Goal: Transaction & Acquisition: Subscribe to service/newsletter

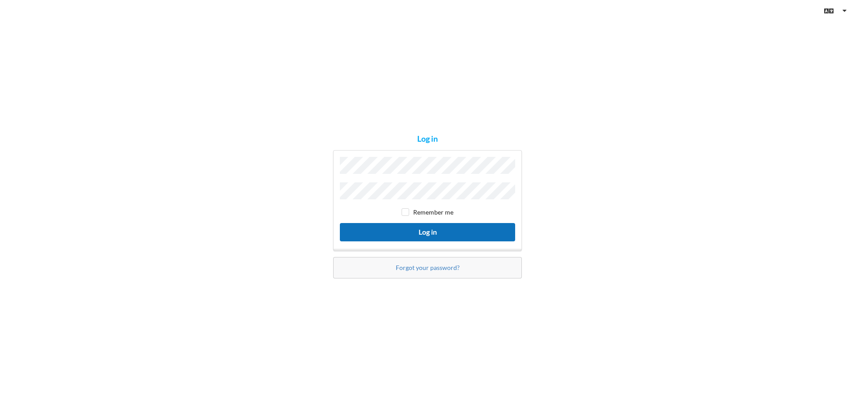
click at [400, 233] on button "Log in" at bounding box center [427, 232] width 175 height 18
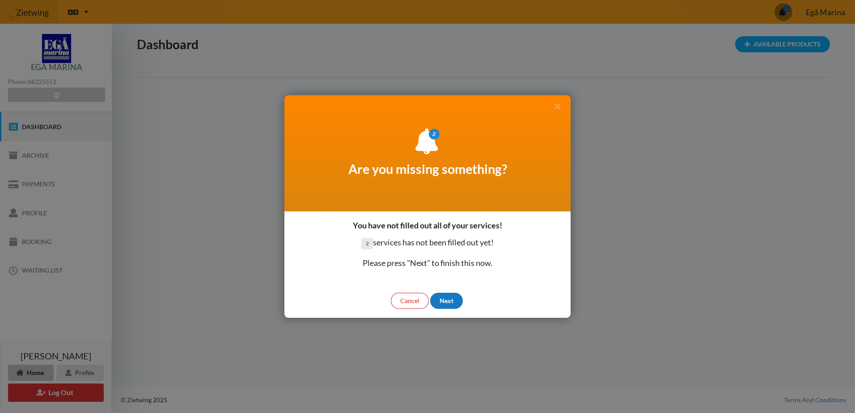
click at [444, 297] on div "Next" at bounding box center [446, 301] width 33 height 16
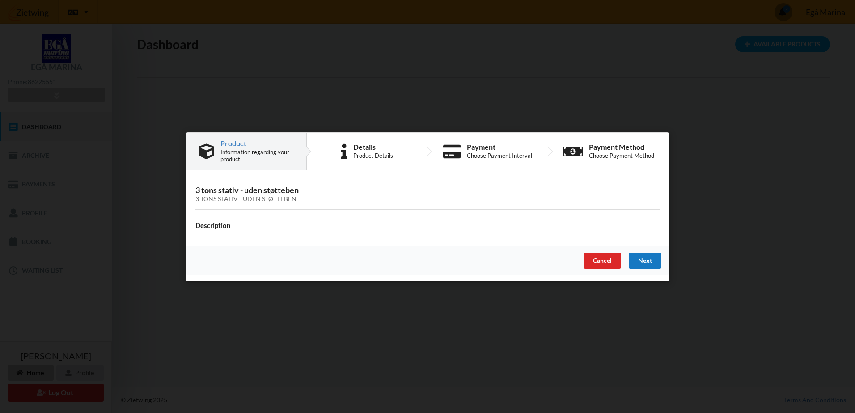
click at [645, 258] on div "Next" at bounding box center [645, 260] width 33 height 16
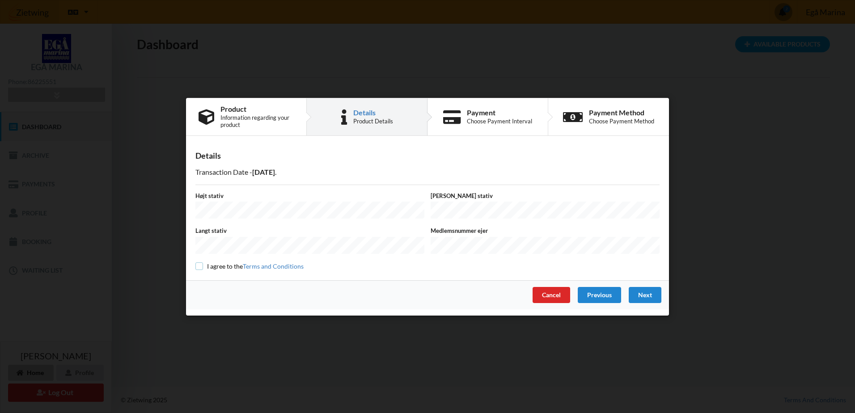
click at [199, 264] on input "checkbox" at bounding box center [199, 266] width 8 height 8
checkbox input "true"
click at [651, 294] on div "Next" at bounding box center [645, 295] width 33 height 16
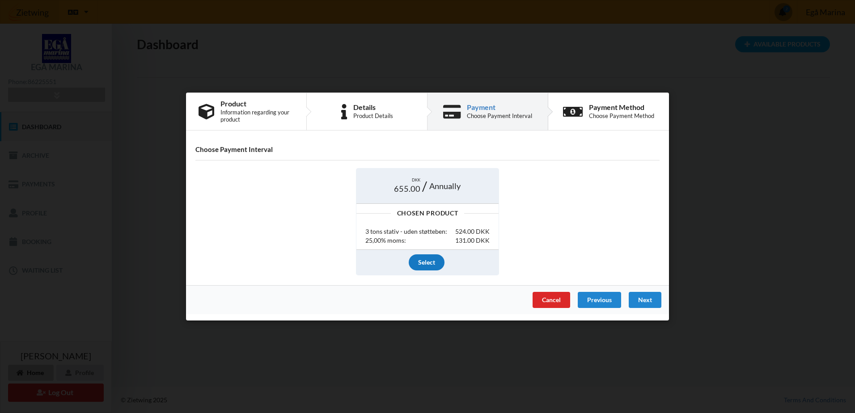
click at [431, 264] on div "Select" at bounding box center [427, 262] width 36 height 16
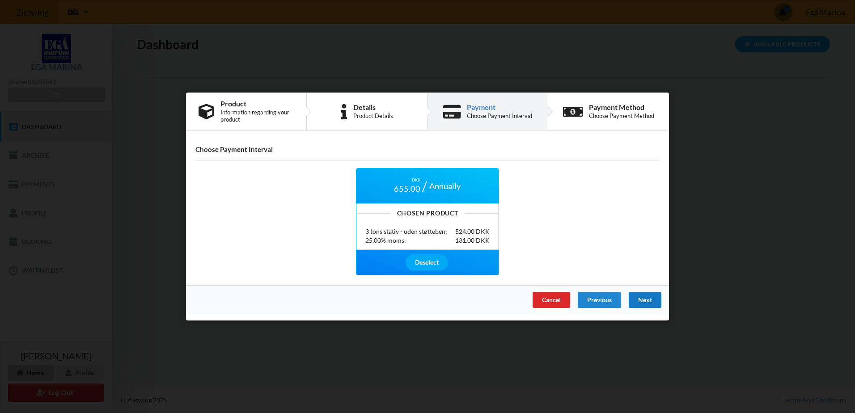
click at [642, 297] on div "Next" at bounding box center [645, 300] width 33 height 16
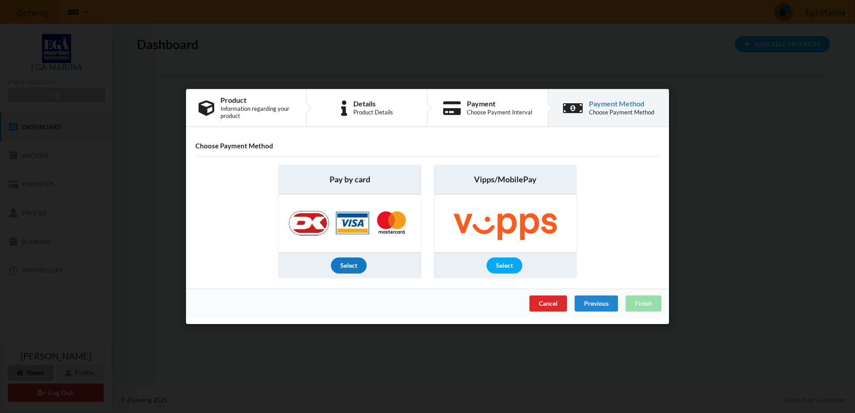
click at [347, 263] on div "Select" at bounding box center [349, 266] width 36 height 16
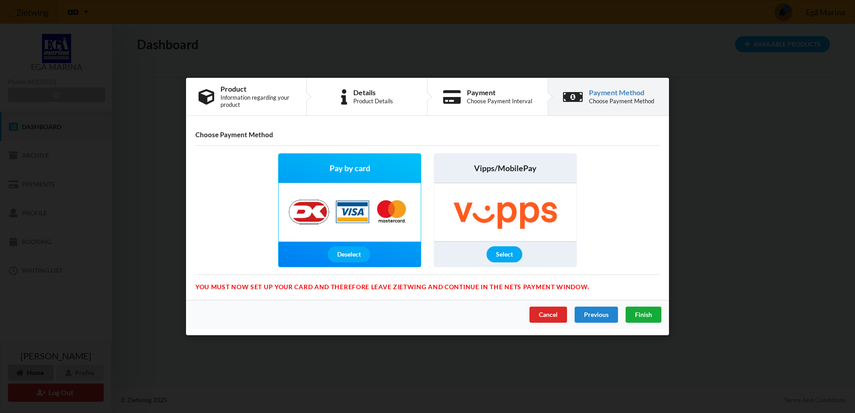
click at [646, 316] on span "Finish" at bounding box center [643, 315] width 17 height 8
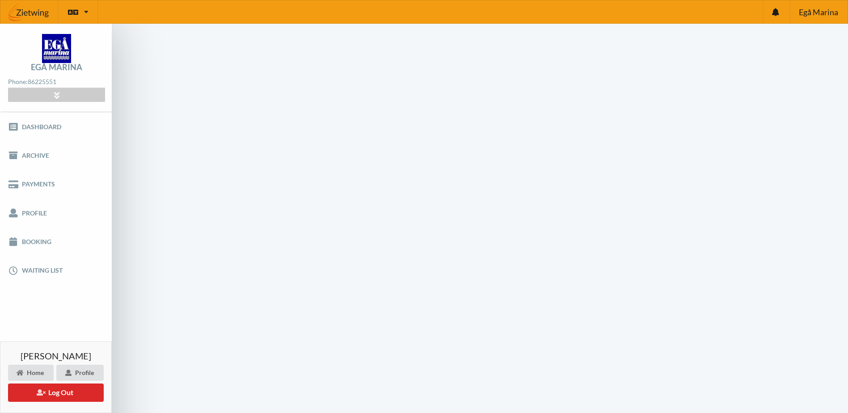
scroll to position [36, 0]
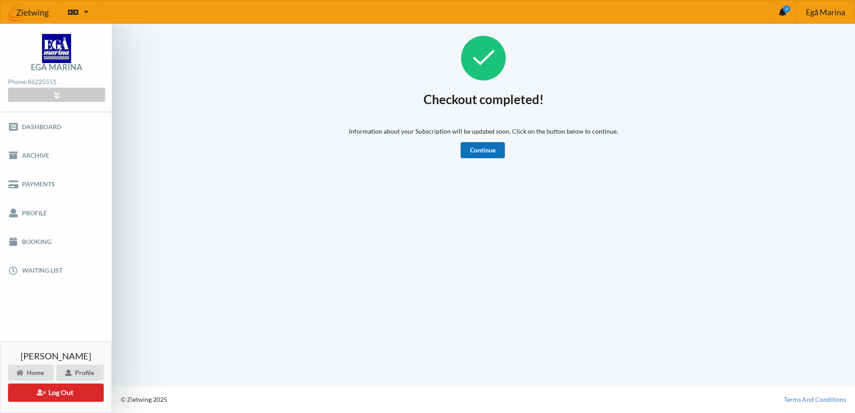
click at [480, 149] on link "Continue" at bounding box center [483, 150] width 44 height 16
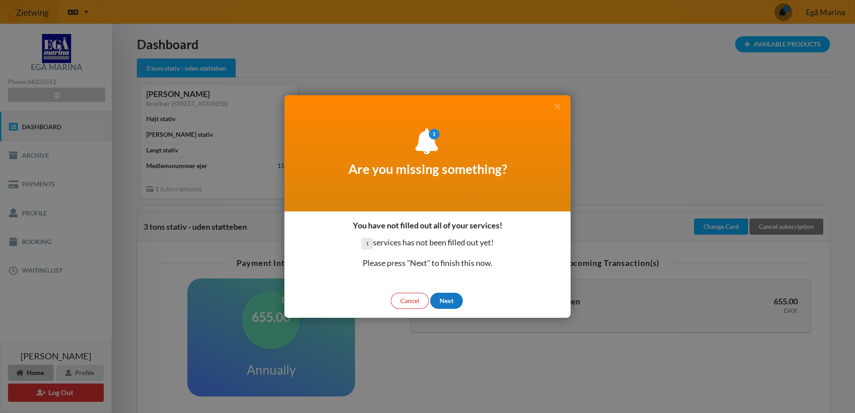
click at [446, 300] on div "Next" at bounding box center [446, 301] width 33 height 16
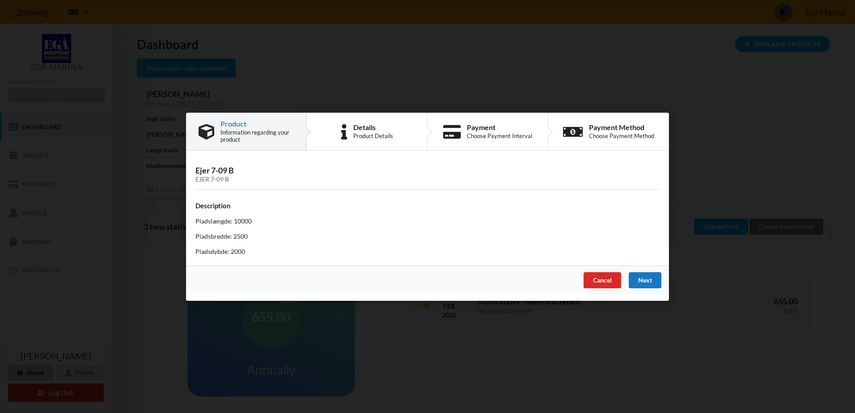
click at [643, 282] on div "Next" at bounding box center [645, 280] width 33 height 16
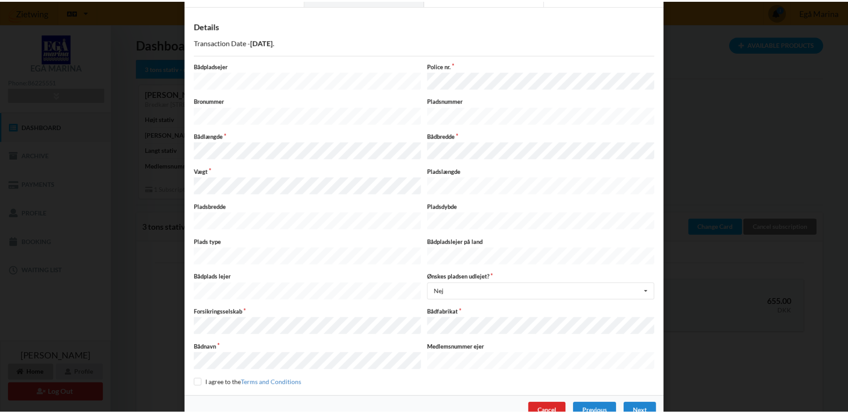
scroll to position [45, 0]
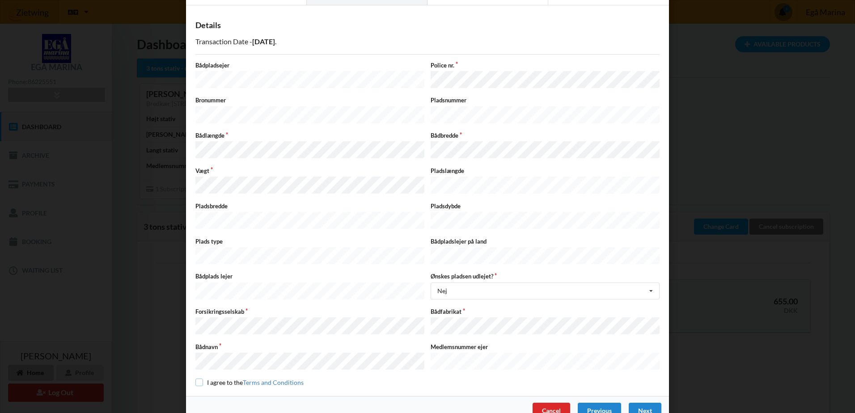
click at [197, 379] on input "checkbox" at bounding box center [199, 383] width 8 height 8
checkbox input "true"
click at [640, 403] on div "Next" at bounding box center [645, 411] width 33 height 16
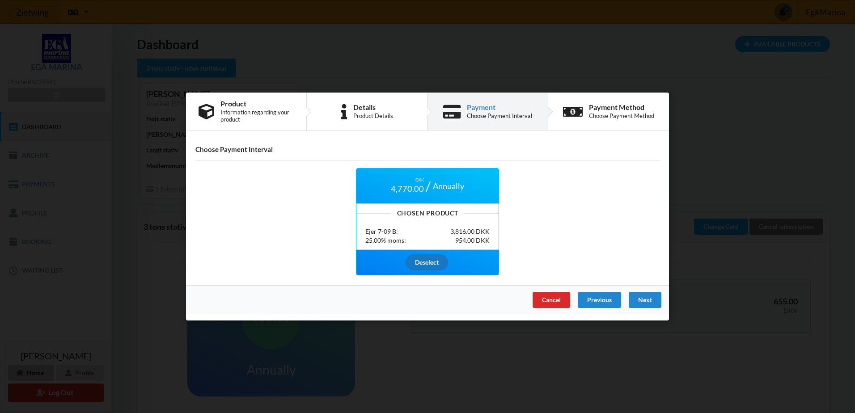
click at [423, 263] on div "Deselect" at bounding box center [427, 262] width 42 height 16
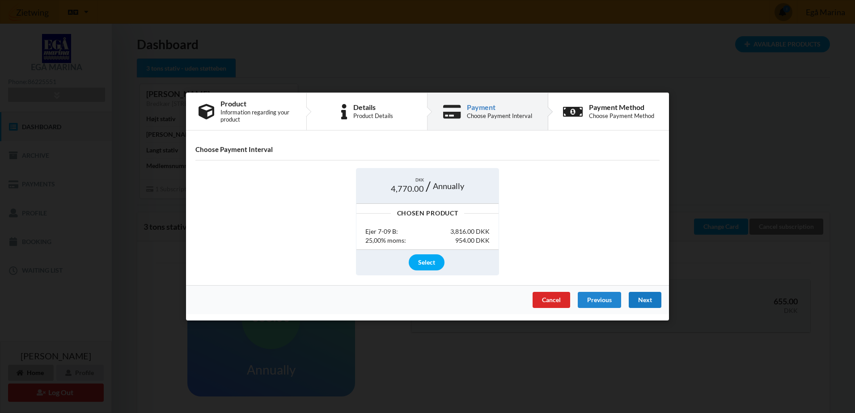
click at [647, 302] on div "Next" at bounding box center [645, 300] width 33 height 16
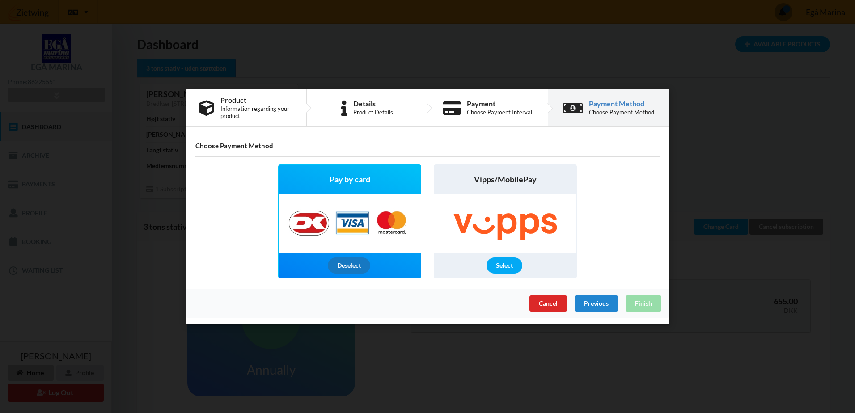
click at [359, 262] on div "Deselect" at bounding box center [349, 266] width 42 height 16
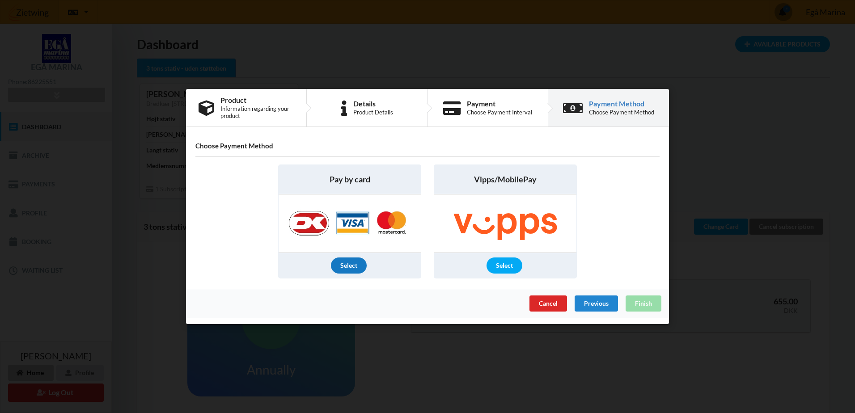
click at [344, 265] on div "Select" at bounding box center [349, 266] width 36 height 16
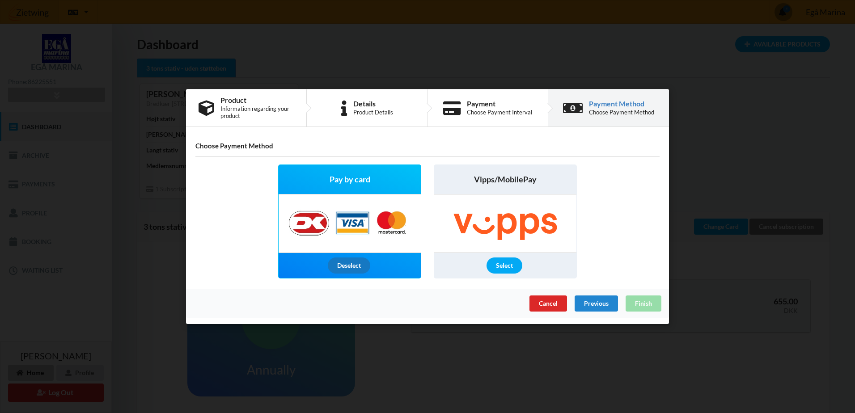
click at [358, 268] on div "Deselect" at bounding box center [349, 266] width 42 height 16
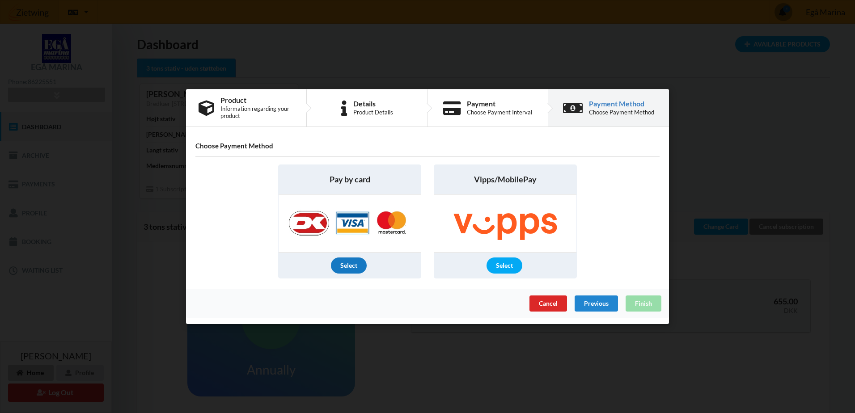
click at [358, 268] on div "Select" at bounding box center [349, 266] width 36 height 16
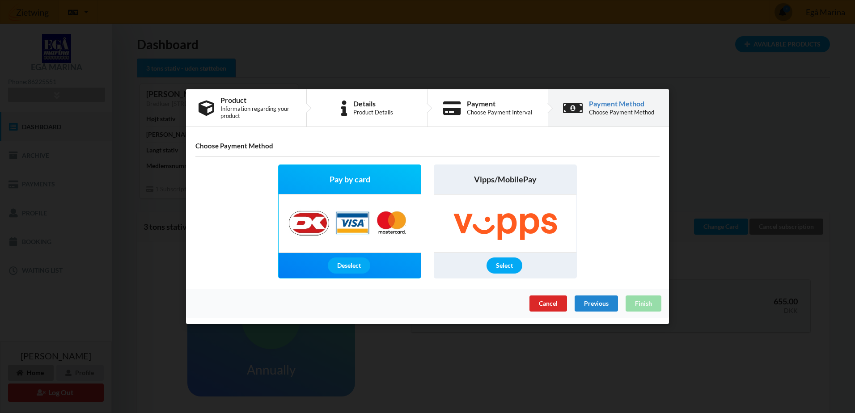
click at [647, 305] on div "Cancel Previous Finish" at bounding box center [427, 303] width 483 height 29
click at [343, 221] on img at bounding box center [349, 224] width 140 height 58
click at [341, 178] on span "Pay by card" at bounding box center [350, 179] width 41 height 11
click at [610, 112] on div "Choose Payment Method" at bounding box center [621, 112] width 65 height 7
click at [600, 303] on div "Previous" at bounding box center [596, 304] width 43 height 16
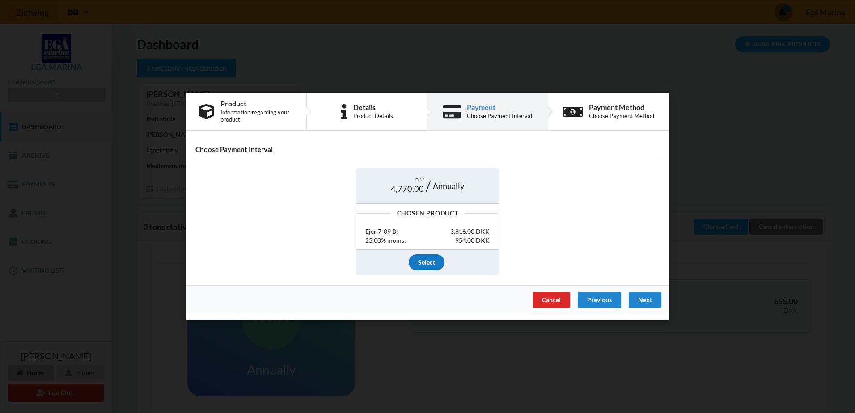
click at [432, 260] on div "Select" at bounding box center [427, 262] width 36 height 16
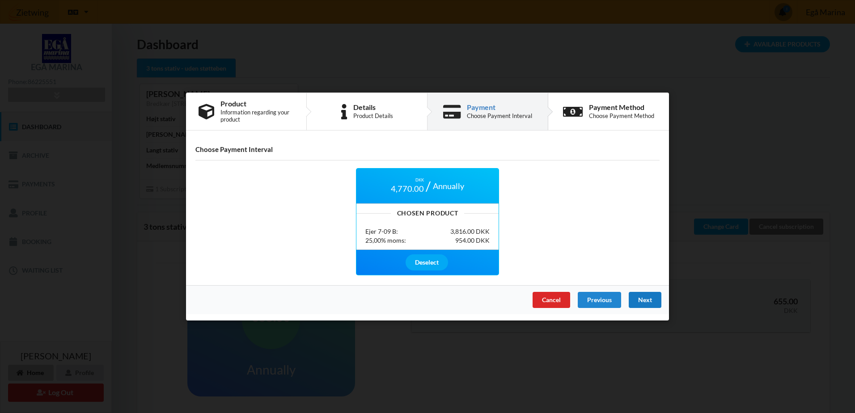
click at [639, 302] on div "Next" at bounding box center [645, 300] width 33 height 16
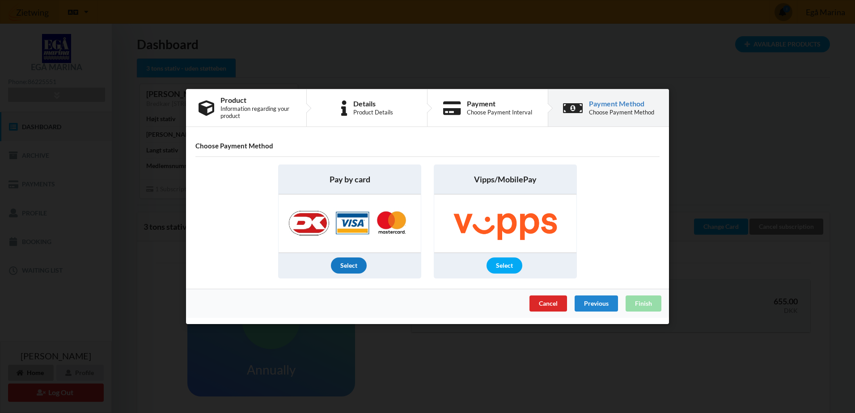
click at [357, 265] on div "Select" at bounding box center [349, 266] width 36 height 16
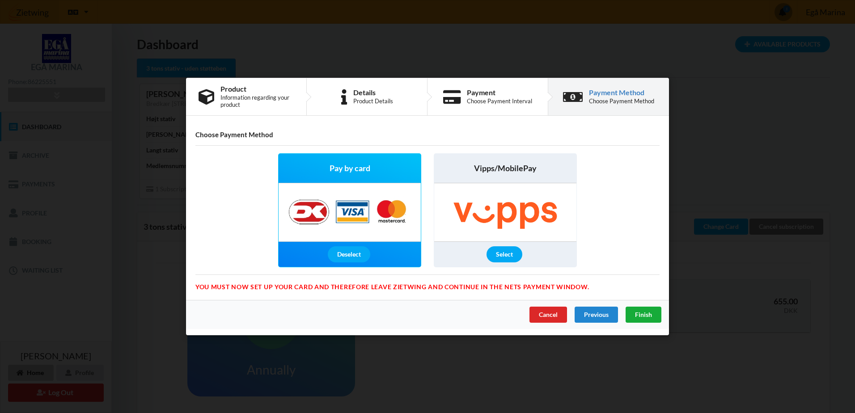
click at [647, 314] on span "Finish" at bounding box center [643, 315] width 17 height 8
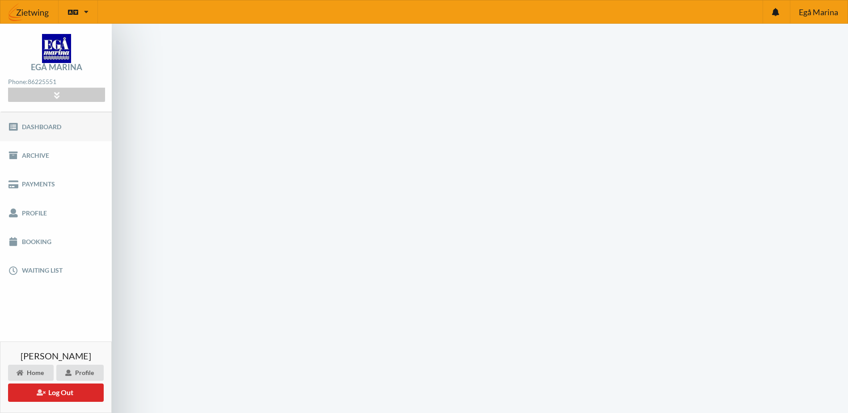
click at [31, 125] on link "Dashboard" at bounding box center [56, 126] width 112 height 29
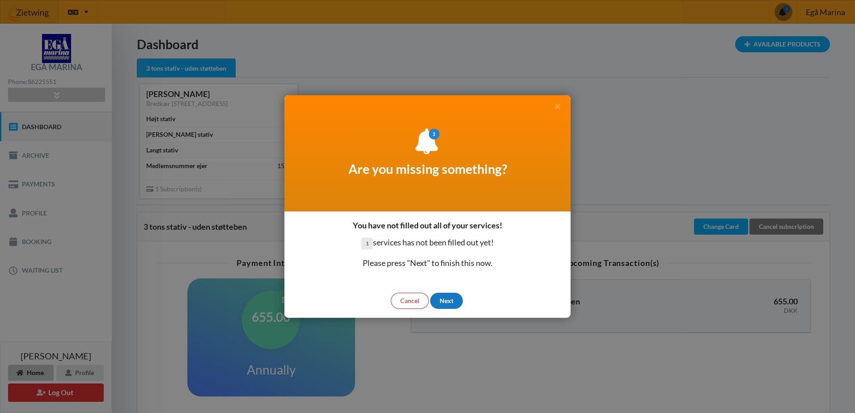
click at [452, 299] on div "Next" at bounding box center [446, 301] width 33 height 16
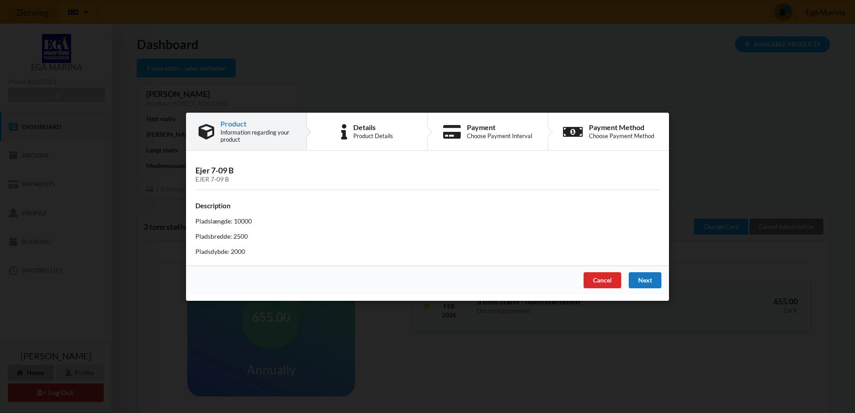
click at [655, 282] on div "Next" at bounding box center [645, 280] width 33 height 16
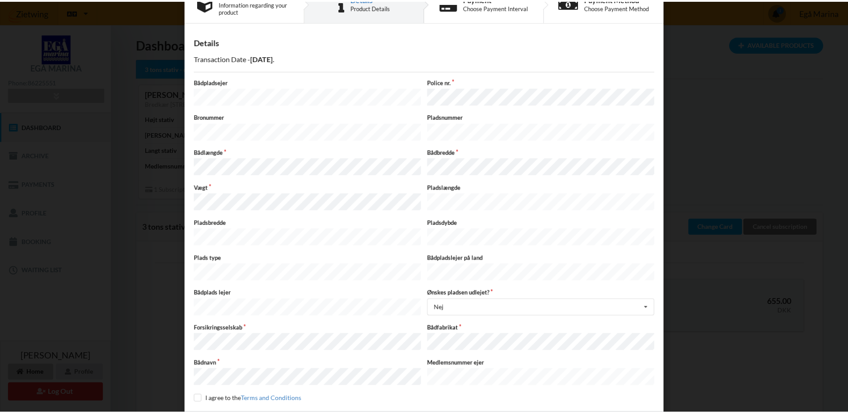
scroll to position [45, 0]
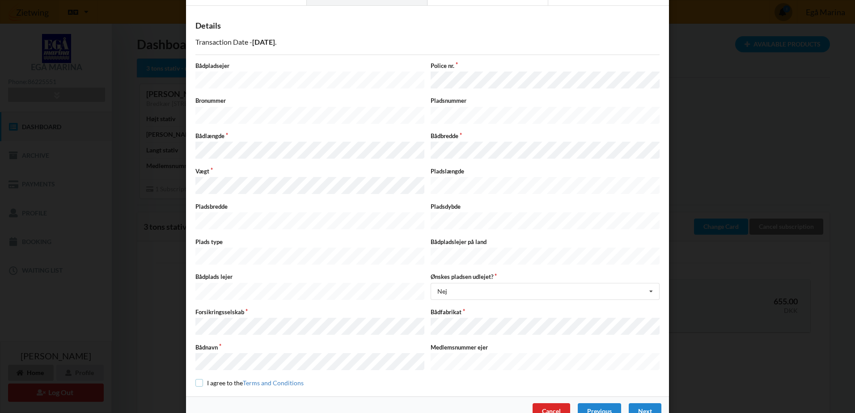
click at [197, 379] on input "checkbox" at bounding box center [199, 383] width 8 height 8
checkbox input "true"
click at [639, 403] on div "Next" at bounding box center [645, 411] width 33 height 16
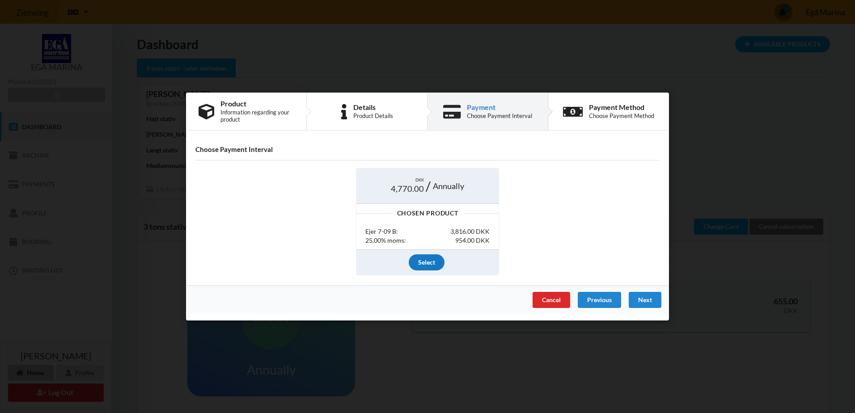
click at [430, 261] on div "Select" at bounding box center [427, 262] width 36 height 16
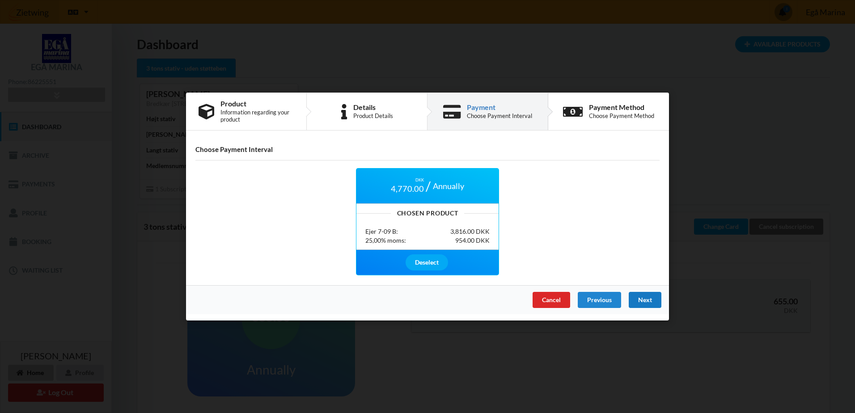
click at [647, 303] on div "Next" at bounding box center [645, 300] width 33 height 16
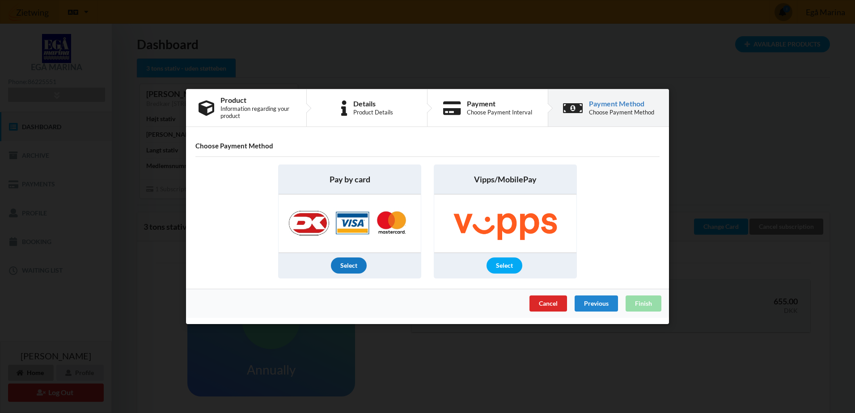
click at [351, 266] on div "Select" at bounding box center [349, 266] width 36 height 16
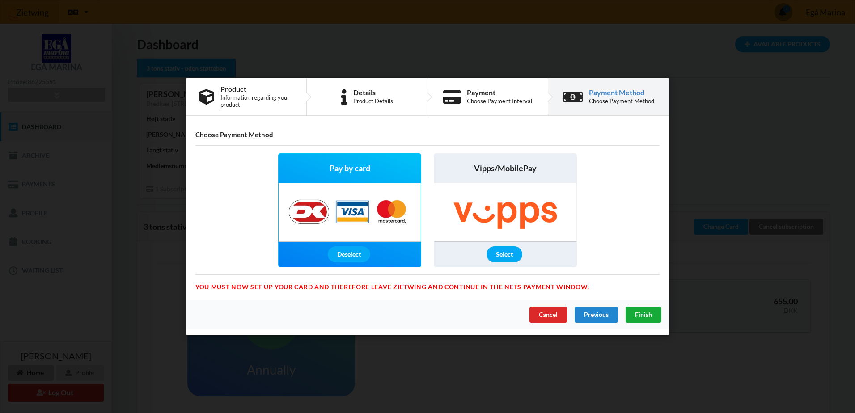
click at [636, 316] on span "Finish" at bounding box center [643, 315] width 17 height 8
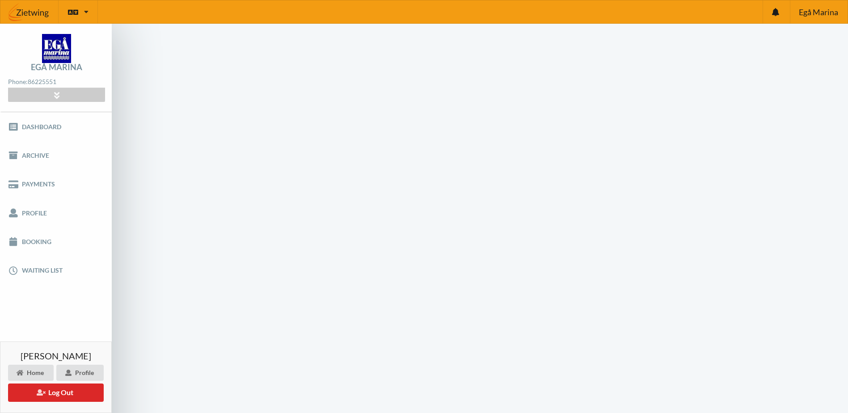
scroll to position [36, 0]
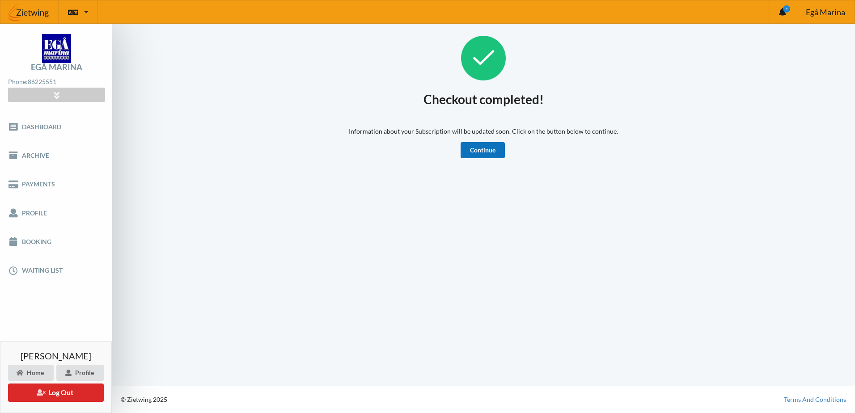
click at [484, 152] on link "Continue" at bounding box center [483, 150] width 44 height 16
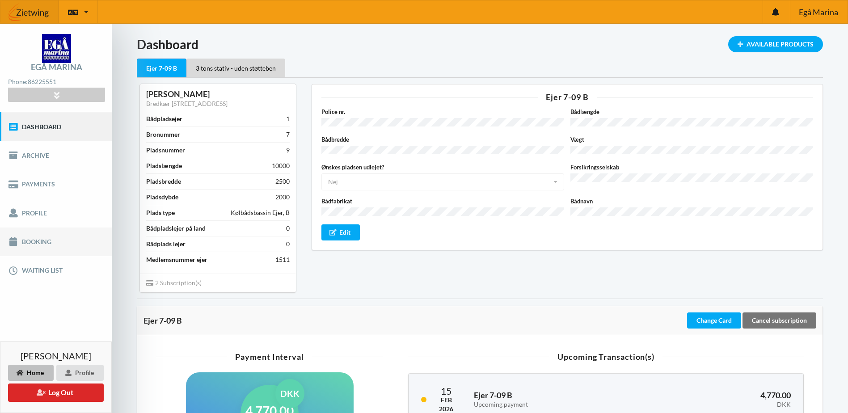
click at [47, 241] on link "Booking" at bounding box center [56, 242] width 112 height 29
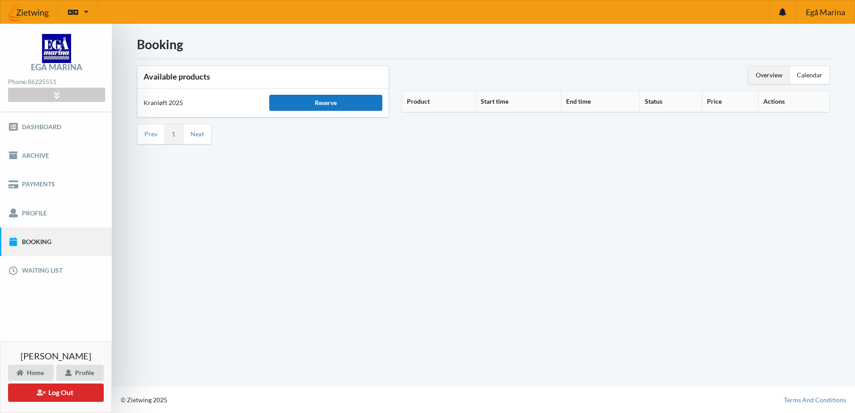
click at [331, 104] on div "Reserve" at bounding box center [325, 103] width 113 height 16
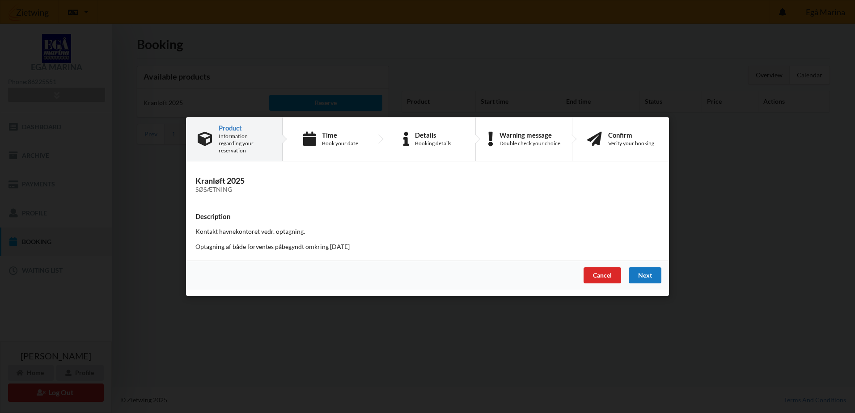
click at [652, 270] on div "Next" at bounding box center [645, 275] width 33 height 16
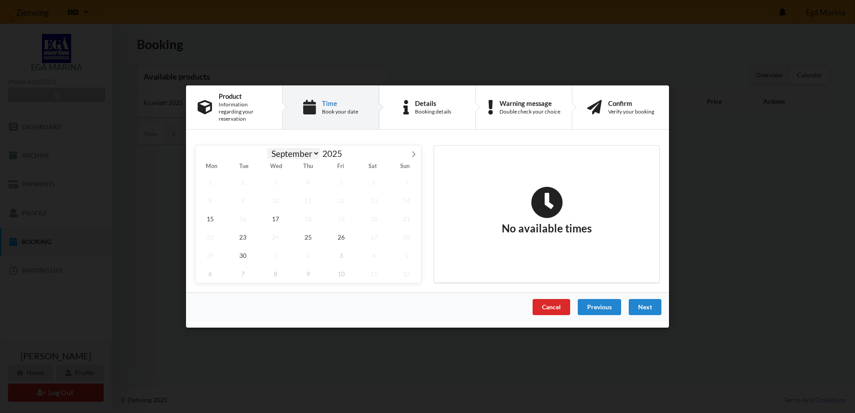
click at [313, 151] on select "September October November December" at bounding box center [293, 153] width 53 height 11
click at [267, 148] on select "September October November December" at bounding box center [293, 153] width 53 height 11
select select "9"
click at [273, 216] on span "15" at bounding box center [276, 219] width 30 height 18
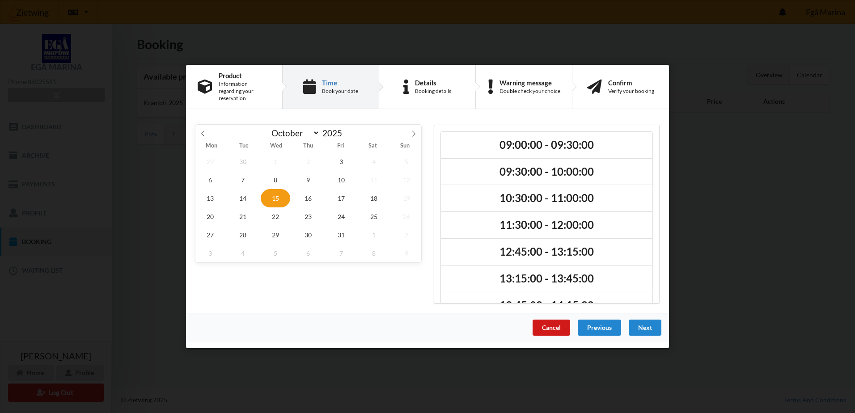
click at [539, 325] on div "Cancel" at bounding box center [552, 328] width 38 height 16
